Goal: Task Accomplishment & Management: Complete application form

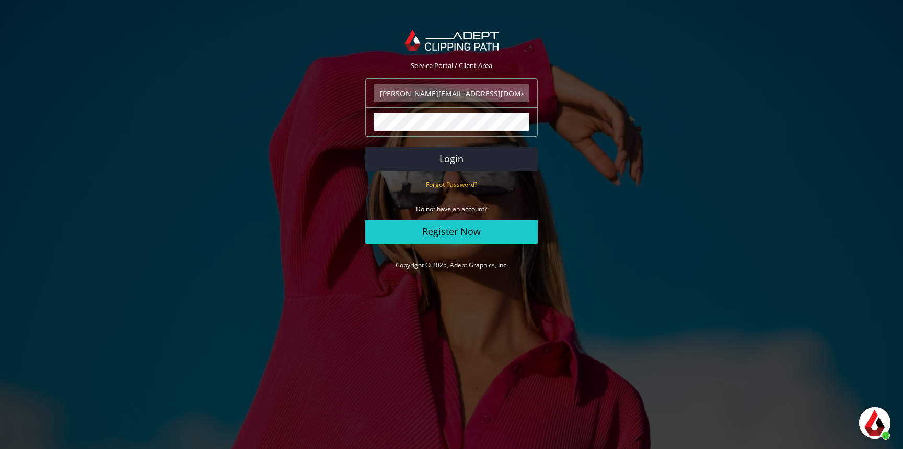
scroll to position [273, 0]
click at [507, 154] on button "Login" at bounding box center [451, 159] width 173 height 24
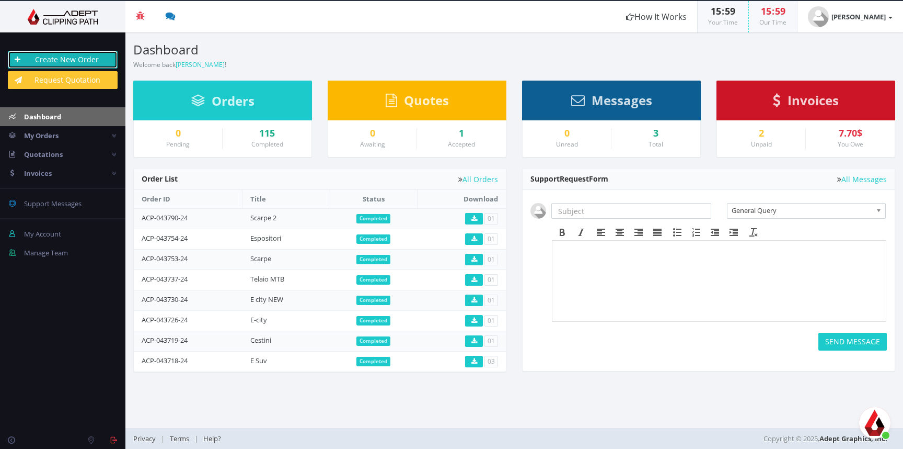
click at [56, 60] on link "Create New Order" at bounding box center [63, 60] width 110 height 18
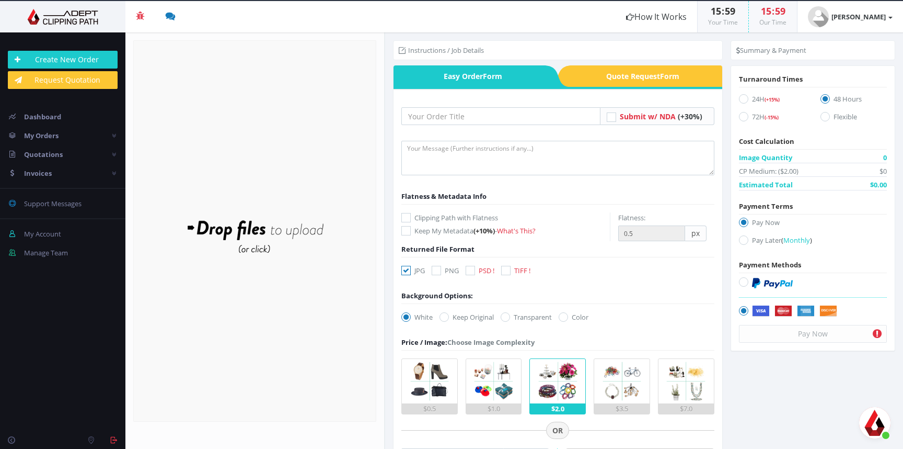
scroll to position [273, 0]
click at [470, 116] on input "text" at bounding box center [501, 116] width 199 height 18
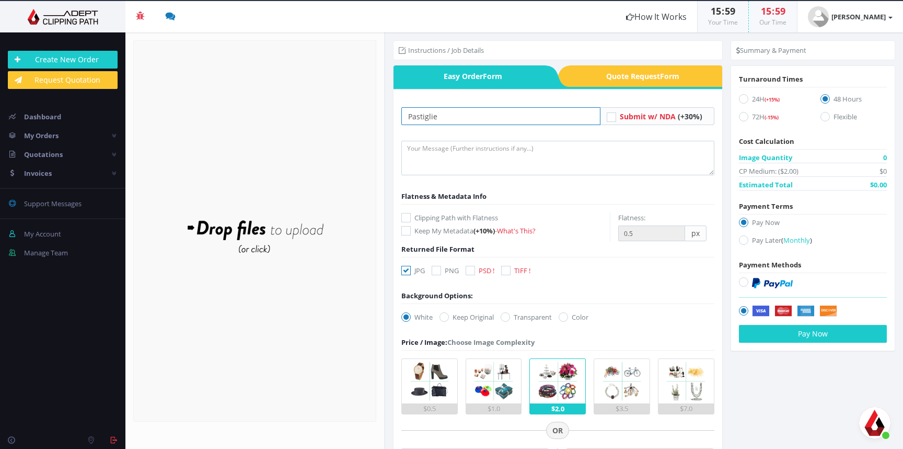
type input "Pastiglie"
click at [409, 217] on icon at bounding box center [406, 217] width 9 height 9
click at [409, 217] on input "Clipping Path with Flatness" at bounding box center [407, 217] width 7 height 7
checkbox input "true"
click at [475, 273] on input "PSD !" at bounding box center [471, 270] width 7 height 7
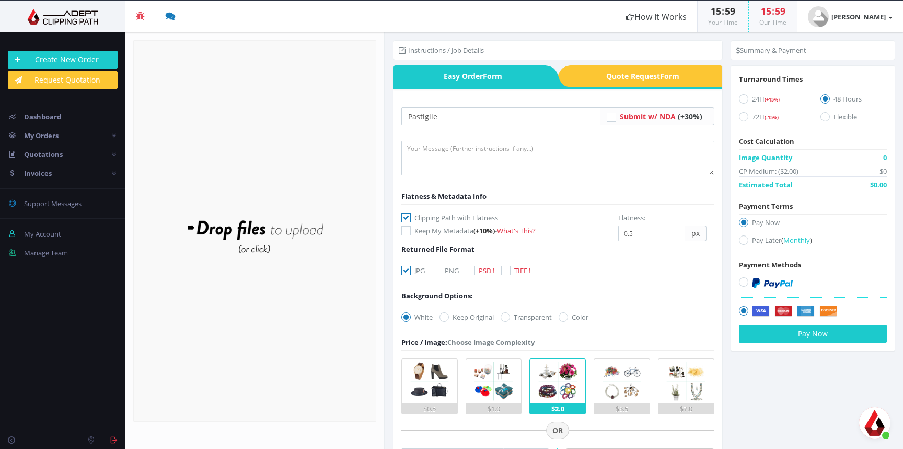
checkbox input "true"
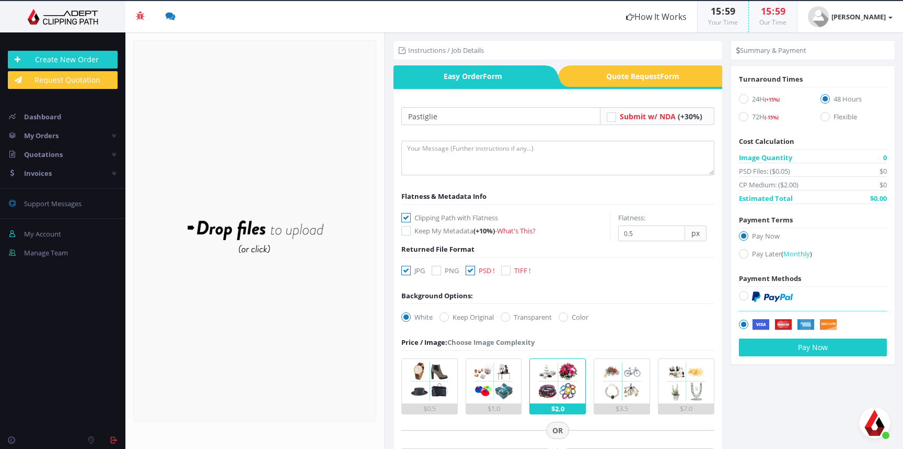
click at [404, 270] on icon at bounding box center [406, 270] width 9 height 9
click at [404, 270] on input "JPG" at bounding box center [407, 270] width 7 height 7
checkbox input "false"
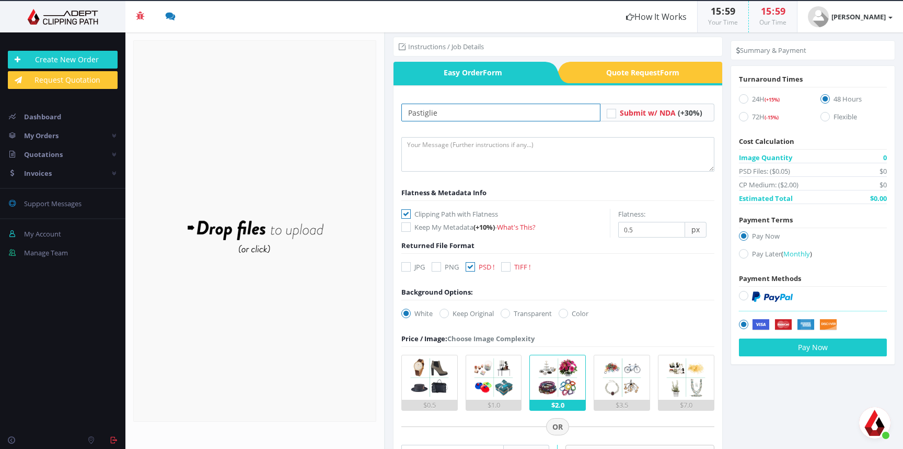
click at [476, 112] on input "Pastiglie" at bounding box center [501, 113] width 199 height 18
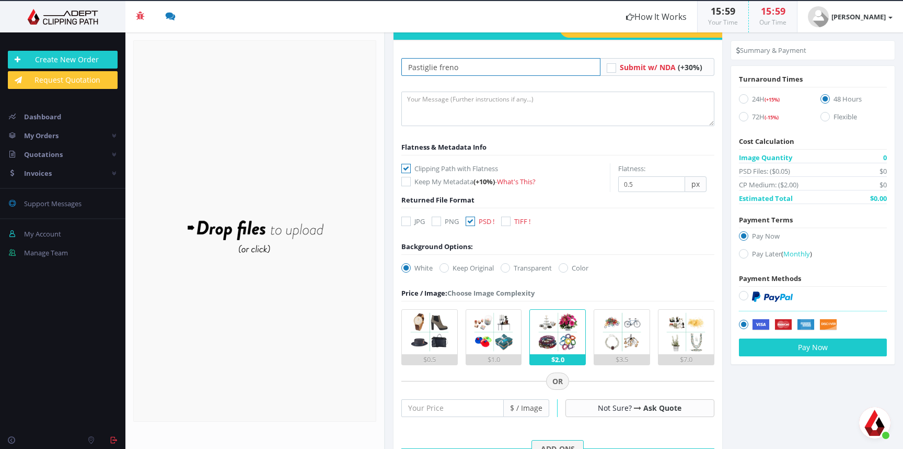
scroll to position [51, 0]
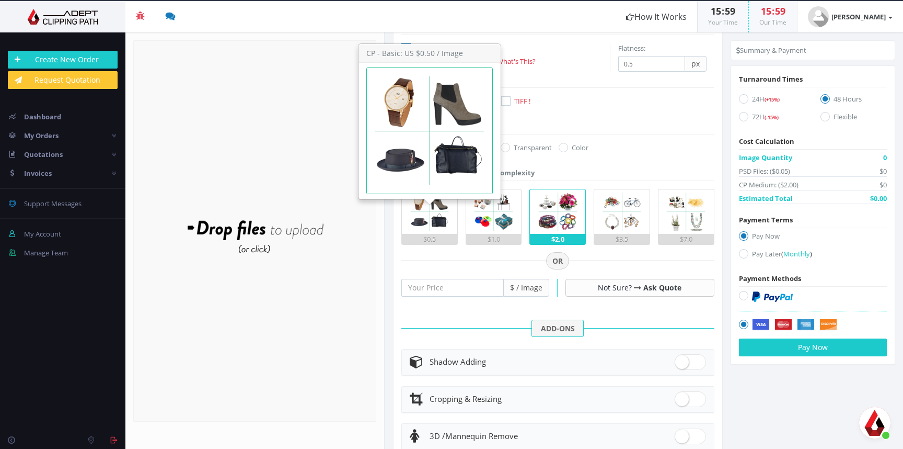
type input "Pastiglie freno"
click at [430, 223] on img at bounding box center [430, 212] width 44 height 44
click at [0, 0] on input "$0.5" at bounding box center [0, 0] width 0 height 0
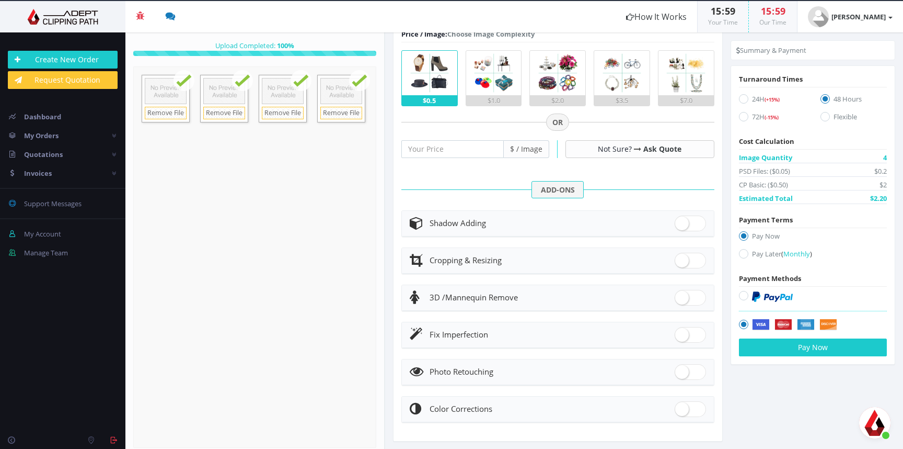
scroll to position [317, 0]
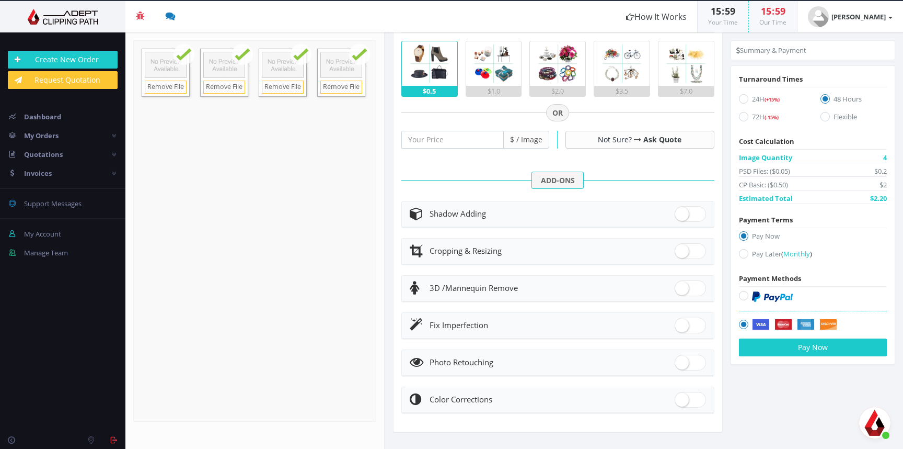
click at [743, 97] on icon at bounding box center [743, 98] width 9 height 9
click at [743, 97] on input "24H (+15%)" at bounding box center [745, 99] width 7 height 7
radio input "true"
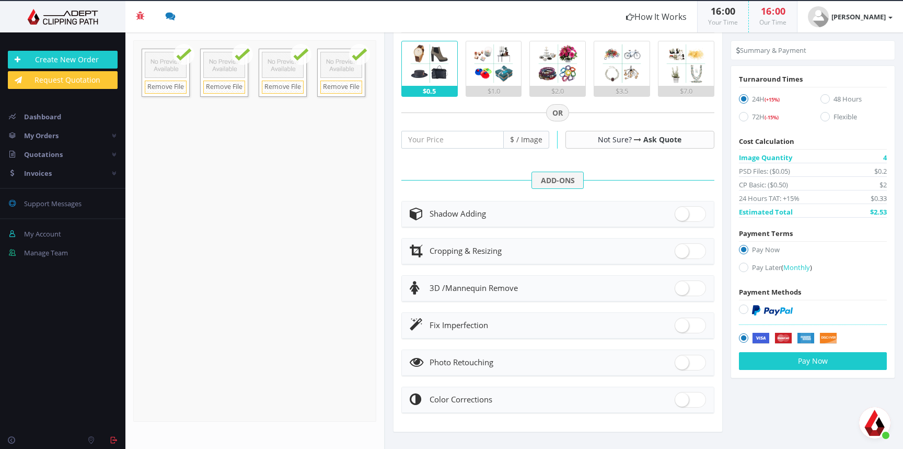
click at [742, 310] on icon at bounding box center [743, 308] width 9 height 9
click at [742, 310] on input "radio" at bounding box center [745, 309] width 7 height 7
radio input "true"
click at [785, 360] on button "Pay Now" at bounding box center [813, 361] width 148 height 18
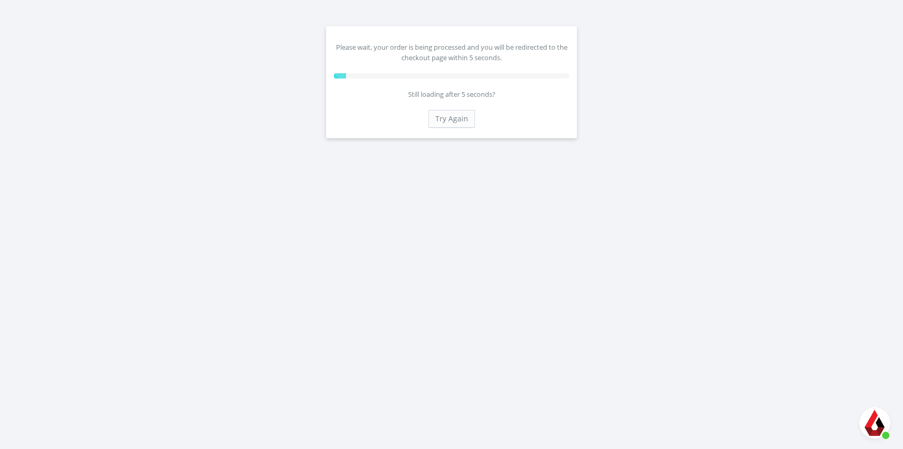
scroll to position [273, 0]
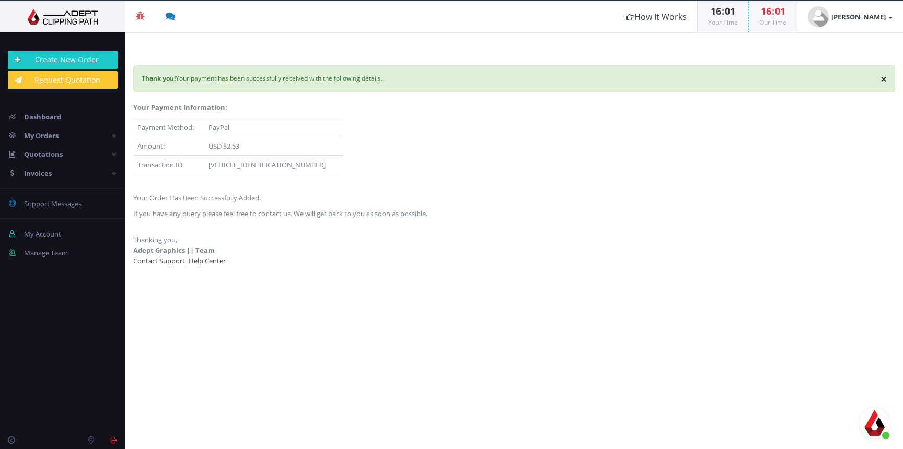
scroll to position [266, 0]
